Goal: Navigation & Orientation: Find specific page/section

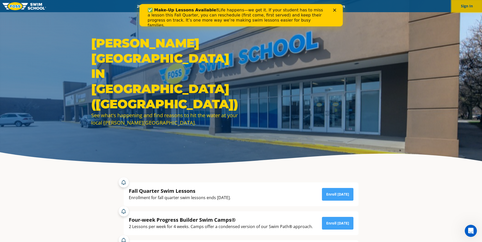
click at [458, 7] on button "Sign In" at bounding box center [467, 6] width 30 height 12
click at [470, 7] on button "Sign In" at bounding box center [467, 6] width 30 height 12
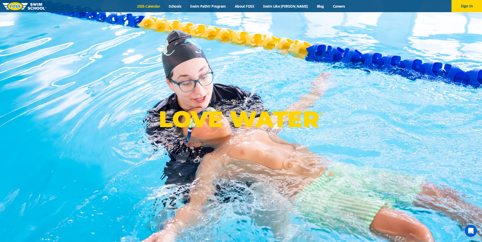
click at [157, 7] on link "2025 Calendar" at bounding box center [149, 6] width 32 height 5
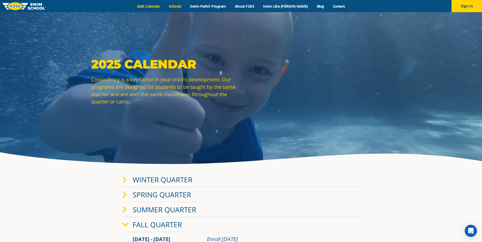
click at [186, 6] on link "Schools" at bounding box center [174, 6] width 21 height 5
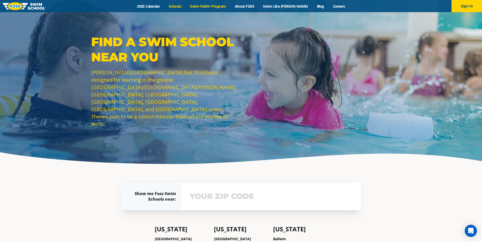
drag, startPoint x: 0, startPoint y: 0, endPoint x: 212, endPoint y: 7, distance: 212.6
click at [212, 7] on link "Swim Path® Program" at bounding box center [208, 6] width 44 height 5
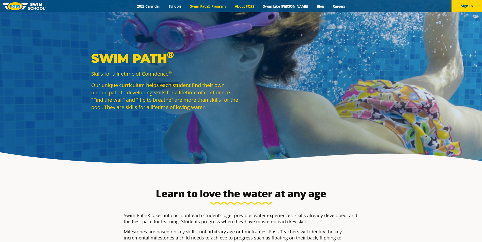
click at [253, 8] on link "About FOSS" at bounding box center [244, 6] width 28 height 5
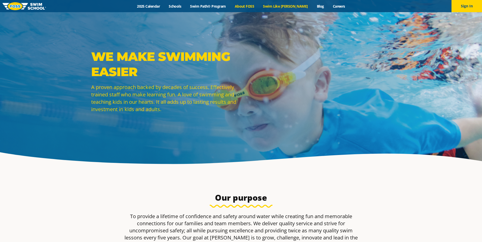
drag, startPoint x: 0, startPoint y: 0, endPoint x: 281, endPoint y: 7, distance: 280.7
click at [281, 7] on link "Swim Like [PERSON_NAME]" at bounding box center [286, 6] width 54 height 5
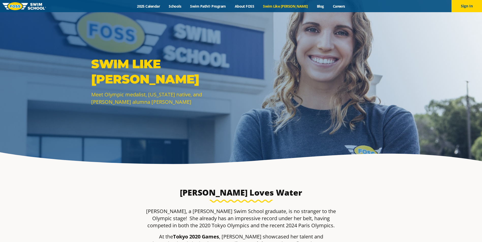
click at [312, 8] on link "Blog" at bounding box center [320, 6] width 16 height 5
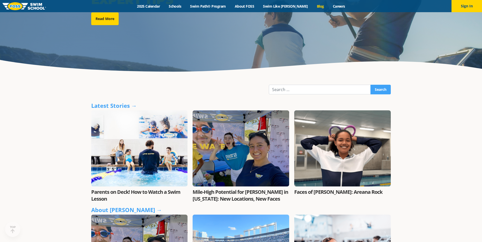
scroll to position [102, 0]
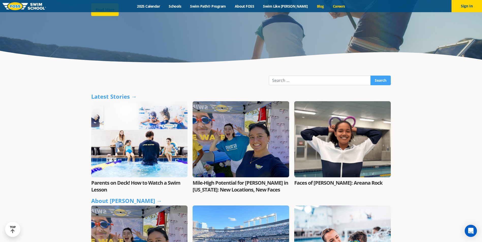
click at [334, 8] on link "Careers" at bounding box center [338, 6] width 21 height 5
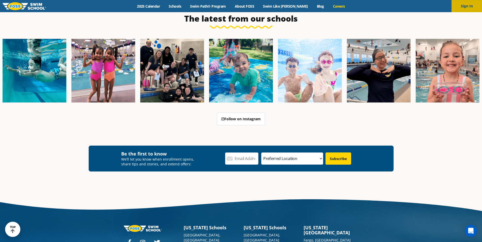
scroll to position [1554, 0]
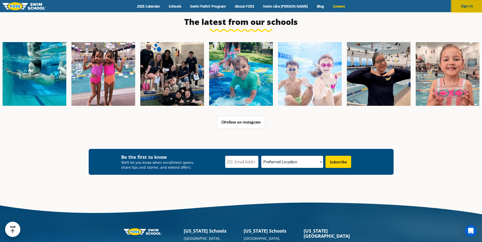
click at [465, 9] on button "Sign In" at bounding box center [467, 6] width 30 height 12
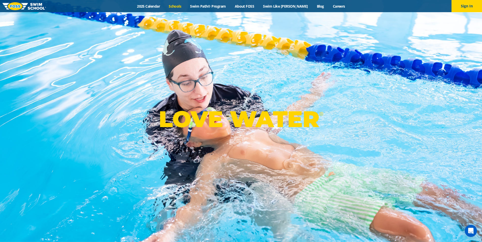
click at [186, 6] on link "Schools" at bounding box center [174, 6] width 21 height 5
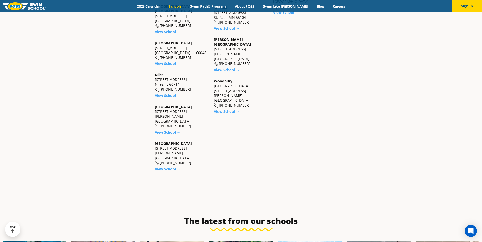
scroll to position [381, 0]
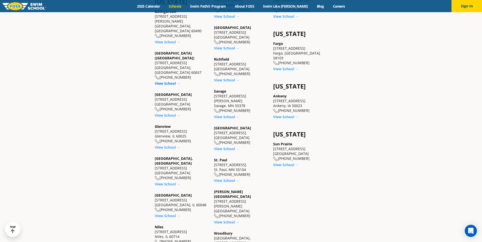
click at [166, 81] on link "View School →" at bounding box center [168, 83] width 26 height 5
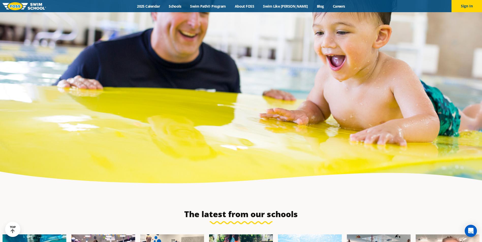
scroll to position [1703, 0]
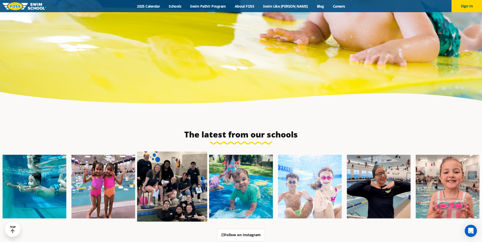
click at [188, 161] on img at bounding box center [172, 187] width 70 height 70
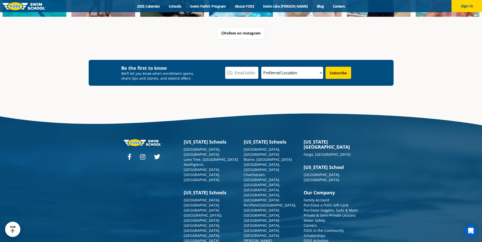
scroll to position [1906, 0]
